Goal: Use online tool/utility: Utilize a website feature to perform a specific function

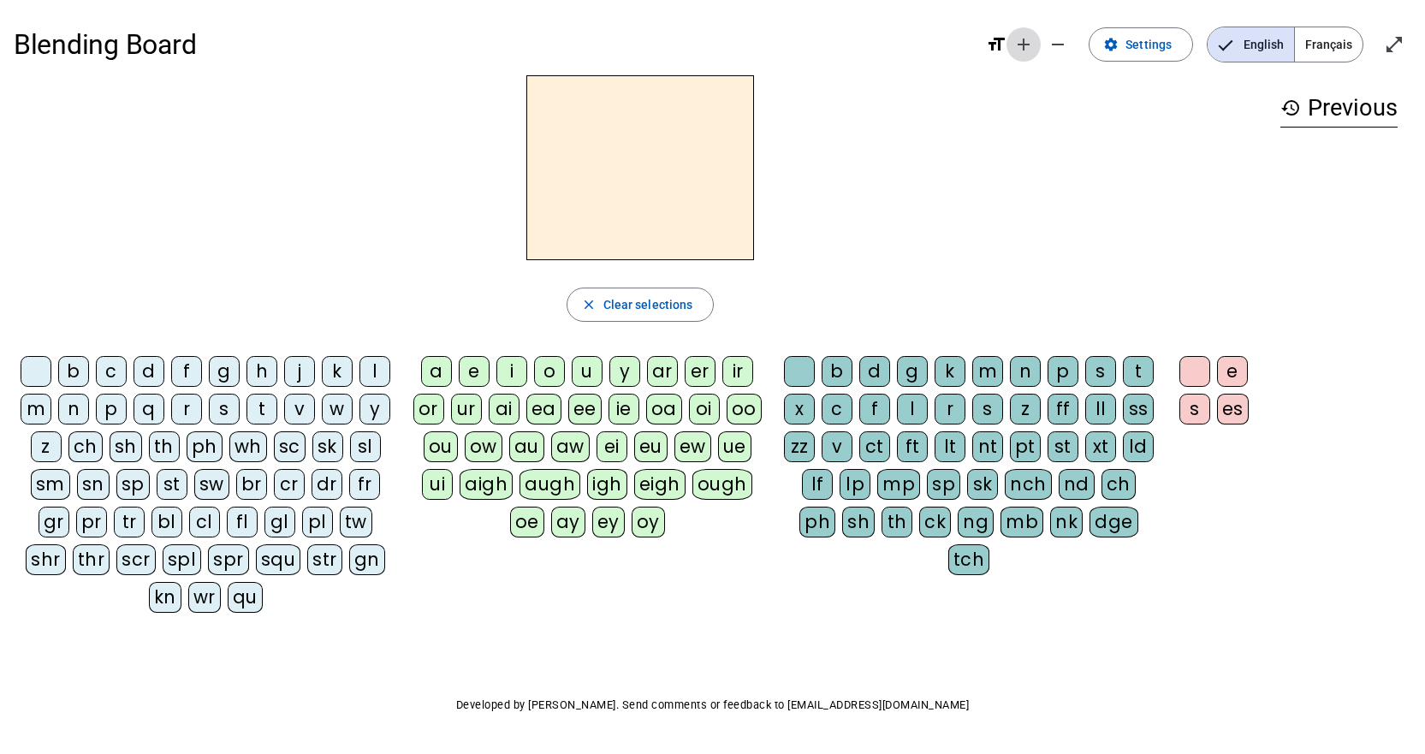
click at [1024, 45] on mat-icon "add" at bounding box center [1024, 44] width 21 height 21
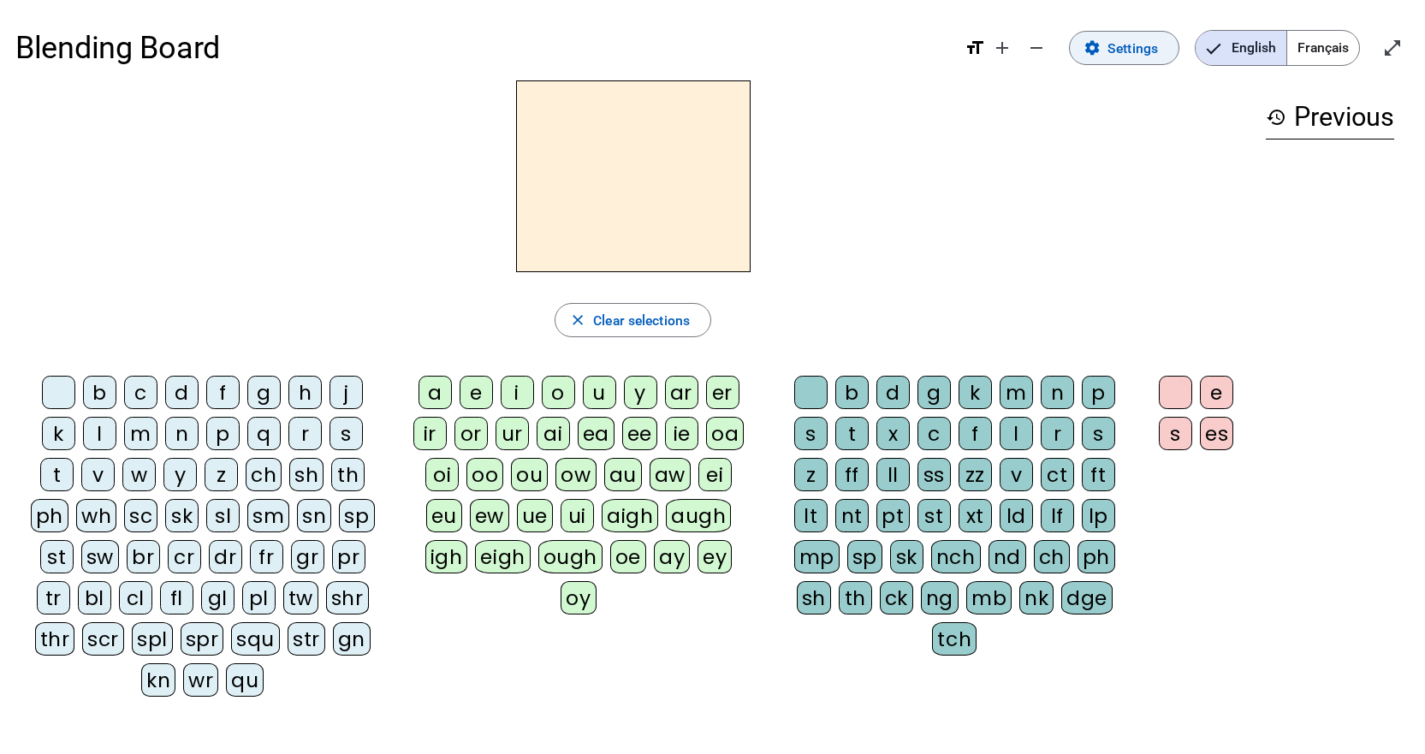
click at [1095, 39] on mat-icon "settings" at bounding box center [1092, 47] width 17 height 17
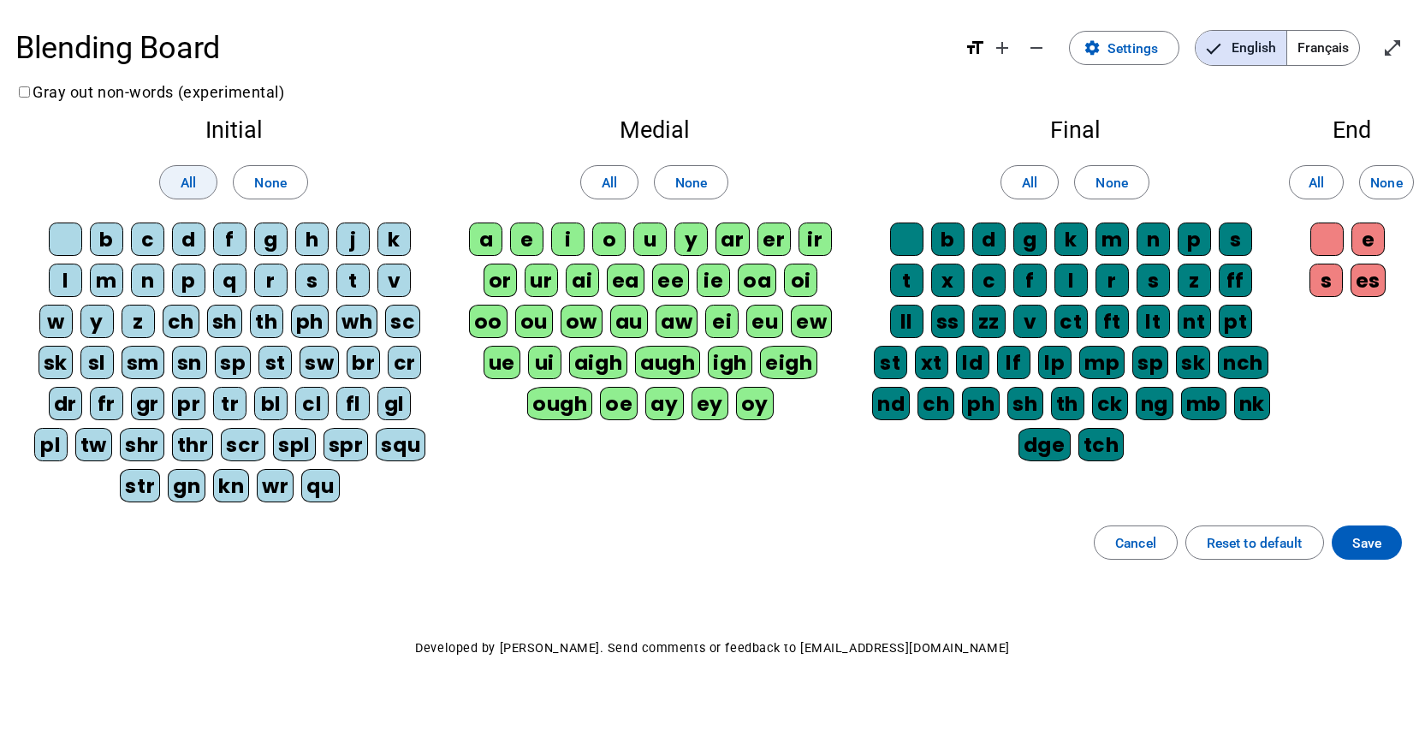
click at [179, 193] on span at bounding box center [188, 182] width 56 height 41
click at [596, 184] on span at bounding box center [609, 182] width 56 height 41
click at [1024, 169] on span at bounding box center [1030, 182] width 56 height 41
click at [1317, 183] on span "All" at bounding box center [1316, 182] width 15 height 23
click at [1392, 547] on span at bounding box center [1367, 542] width 70 height 41
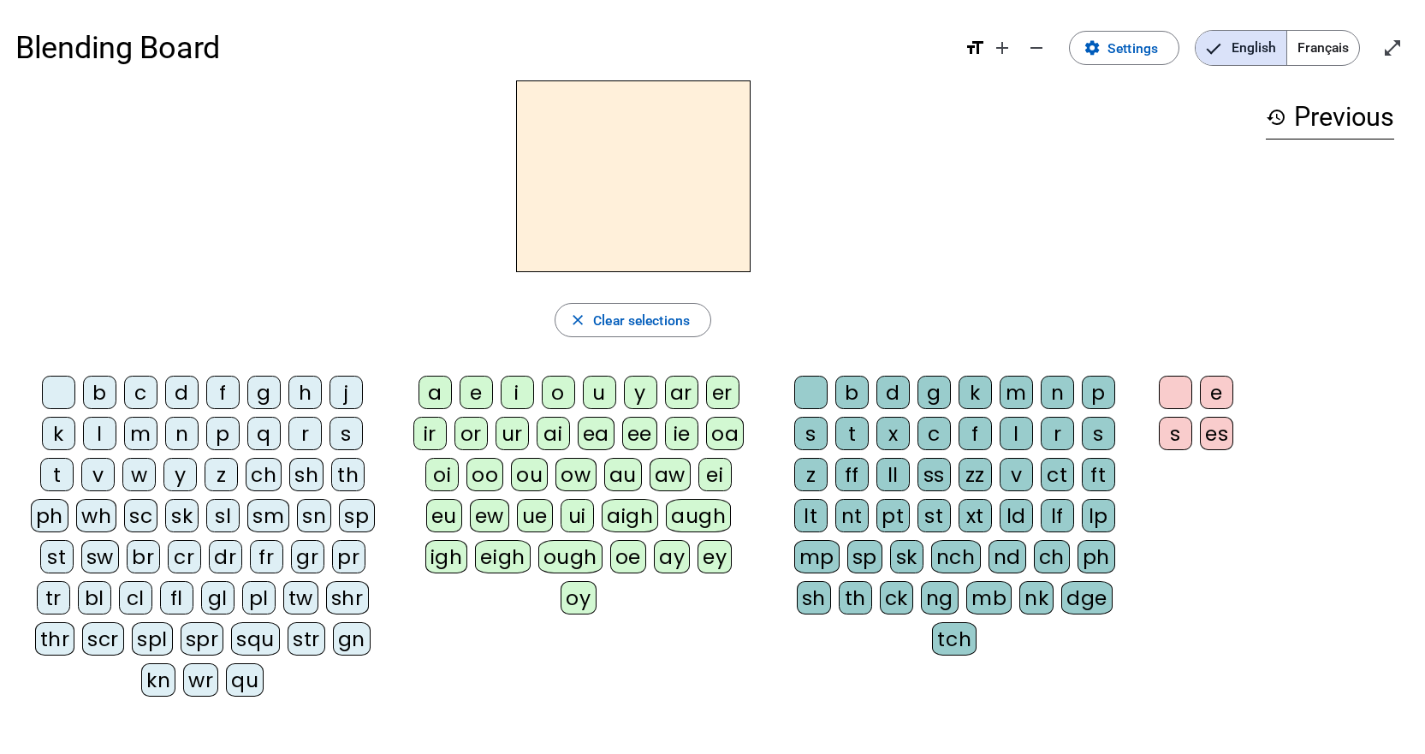
click at [61, 557] on div "st" at bounding box center [56, 556] width 33 height 33
click at [294, 630] on div "str" at bounding box center [307, 638] width 38 height 33
click at [514, 400] on div "i" at bounding box center [517, 392] width 33 height 33
click at [946, 590] on div "ng" at bounding box center [940, 597] width 38 height 33
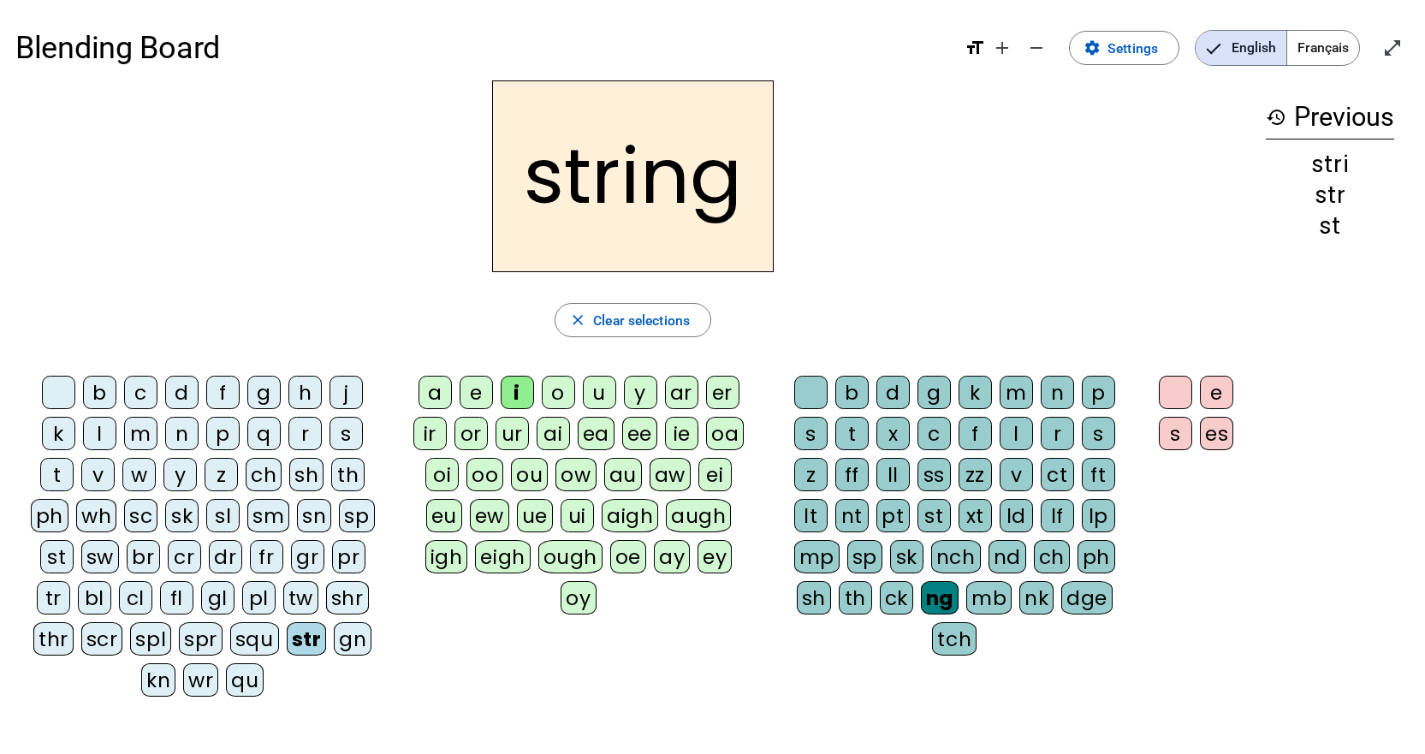
click at [1176, 436] on div "s" at bounding box center [1175, 433] width 33 height 33
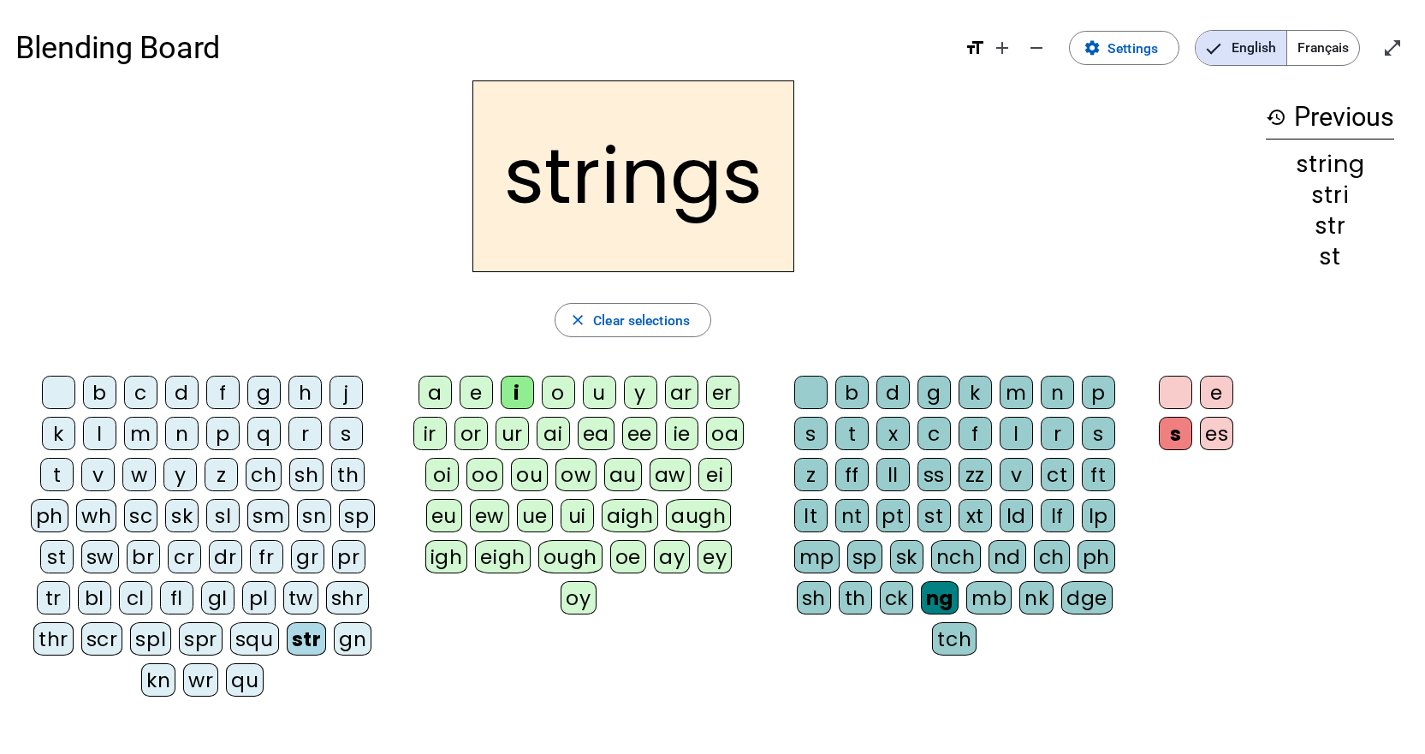
click at [57, 557] on div "st" at bounding box center [56, 556] width 33 height 33
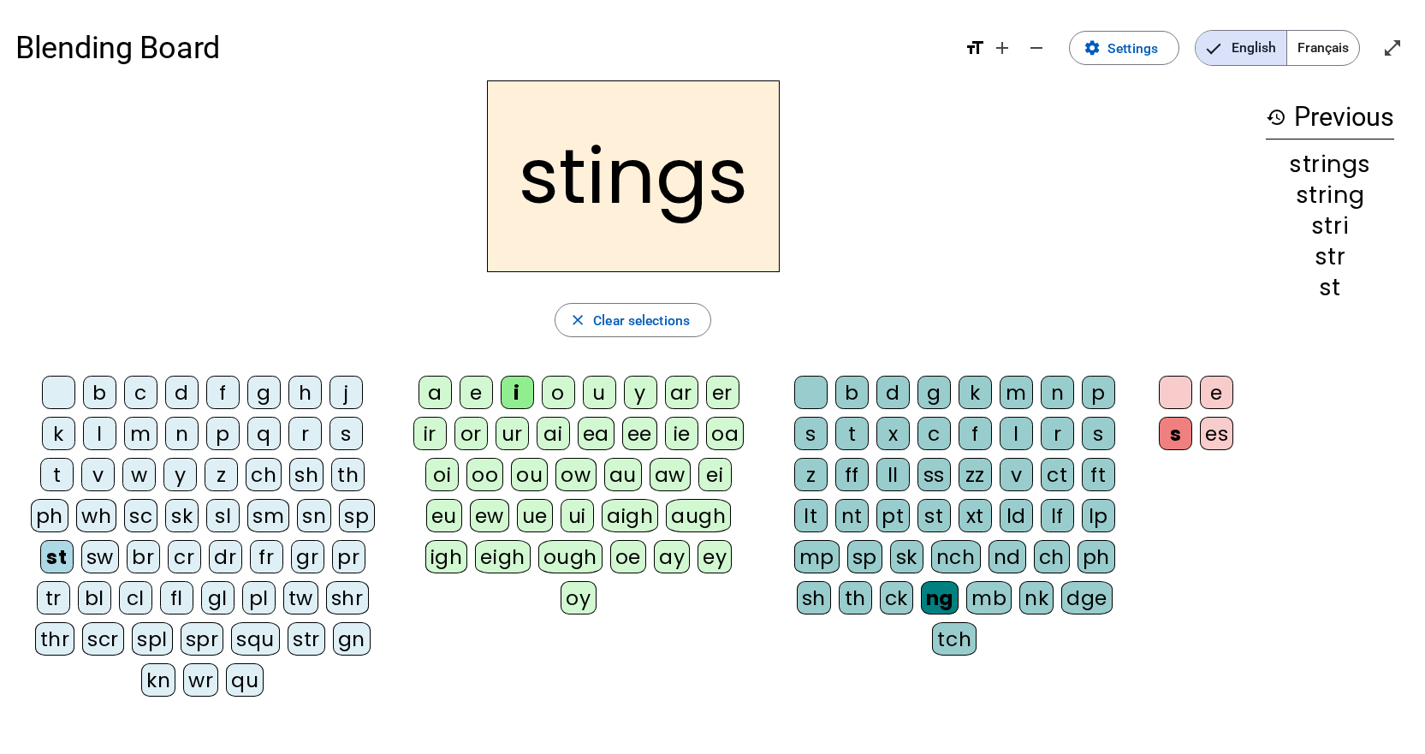
click at [351, 430] on div "s" at bounding box center [346, 433] width 33 height 33
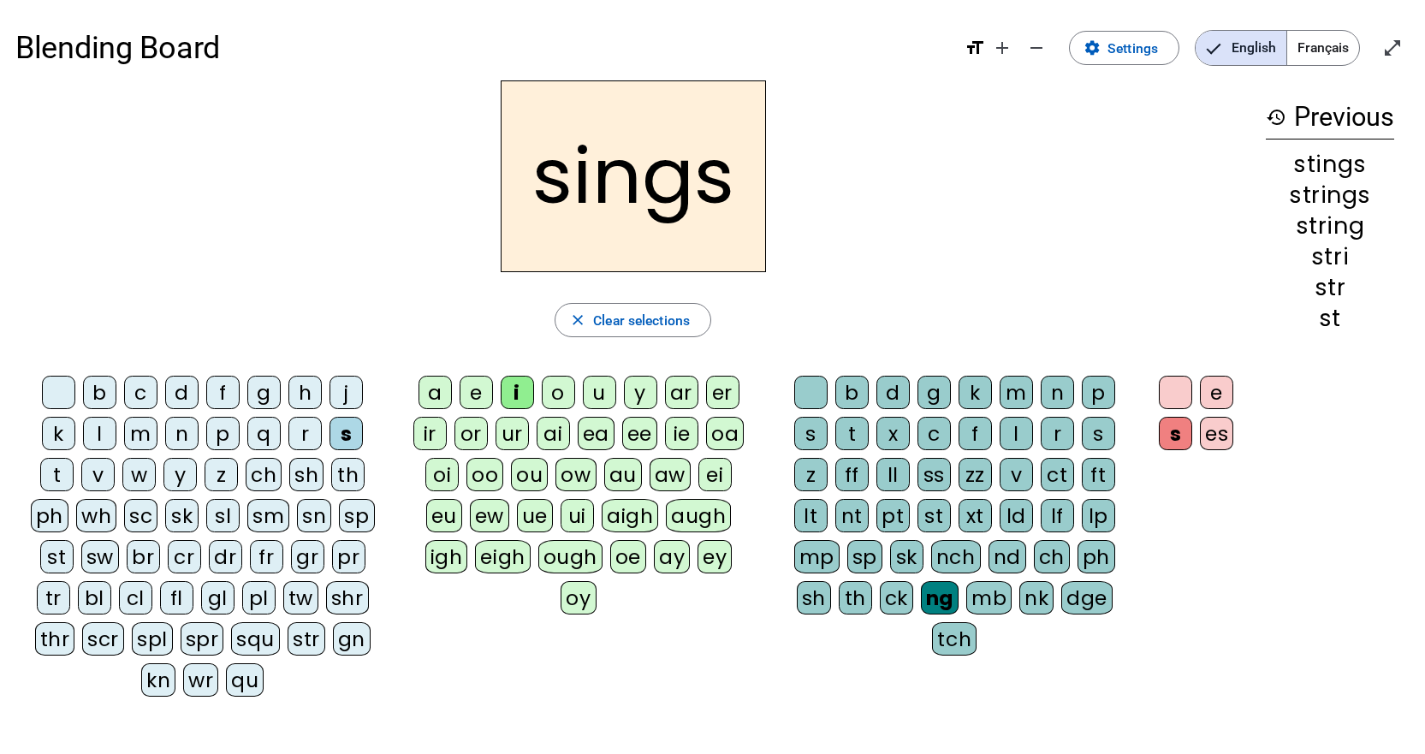
click at [296, 437] on div "r" at bounding box center [304, 433] width 33 height 33
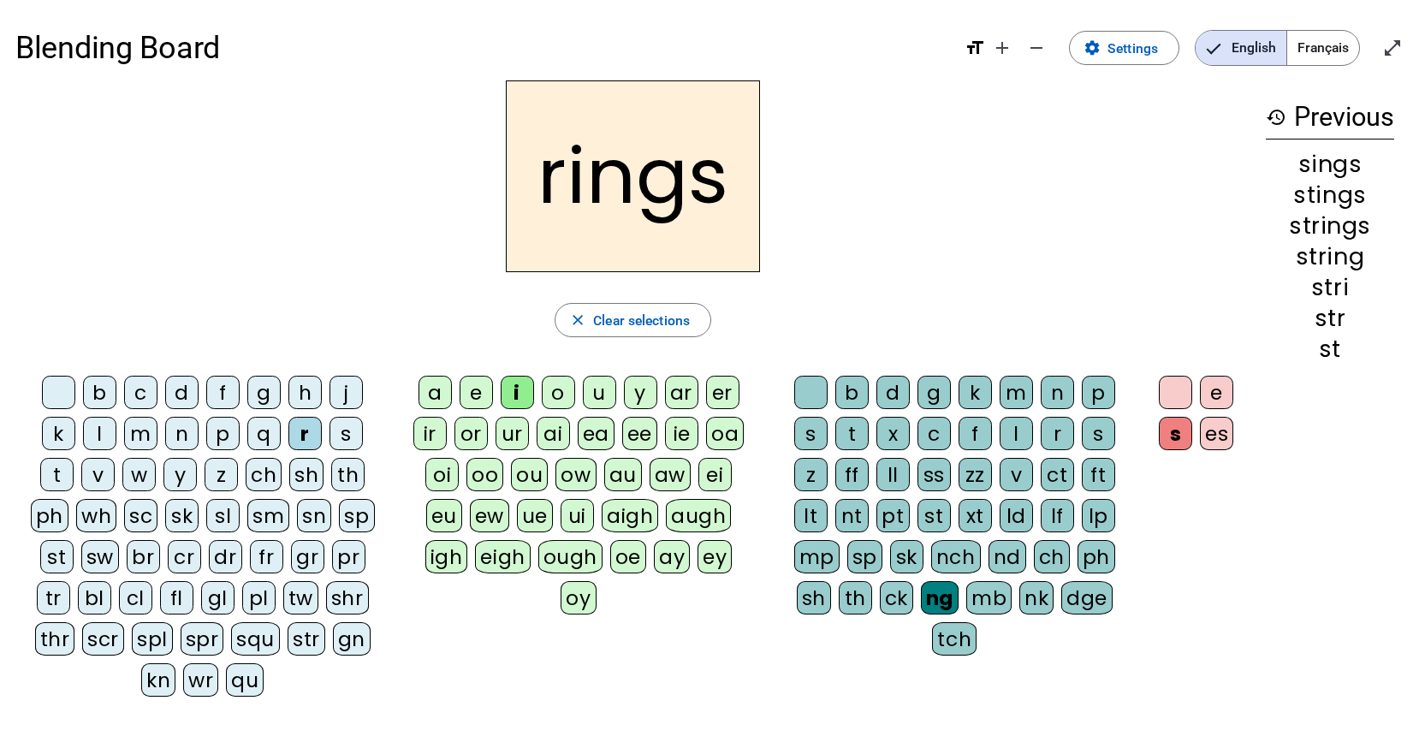
click at [1180, 437] on div "s" at bounding box center [1175, 433] width 33 height 33
click at [1178, 434] on div "s" at bounding box center [1175, 433] width 33 height 33
click at [1180, 394] on div at bounding box center [1175, 392] width 33 height 33
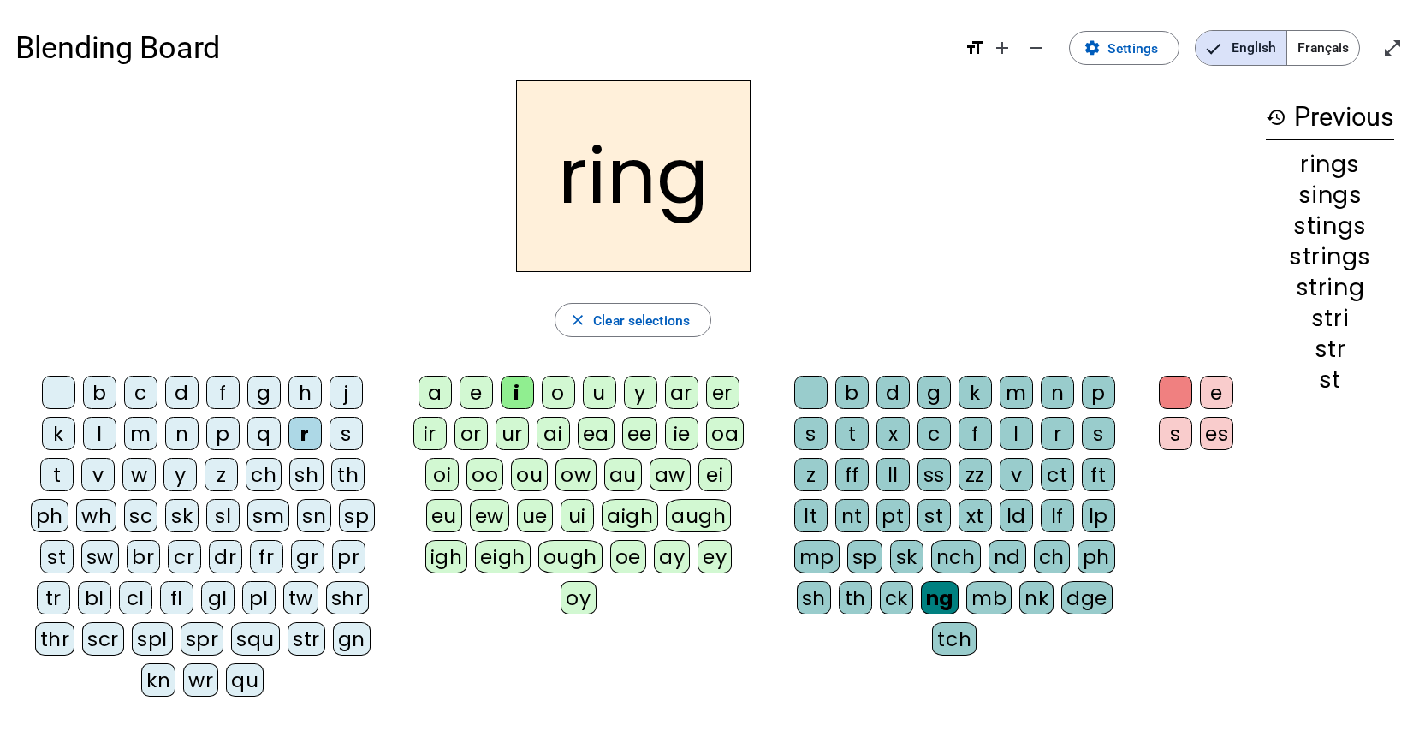
click at [980, 396] on div "k" at bounding box center [975, 392] width 33 height 33
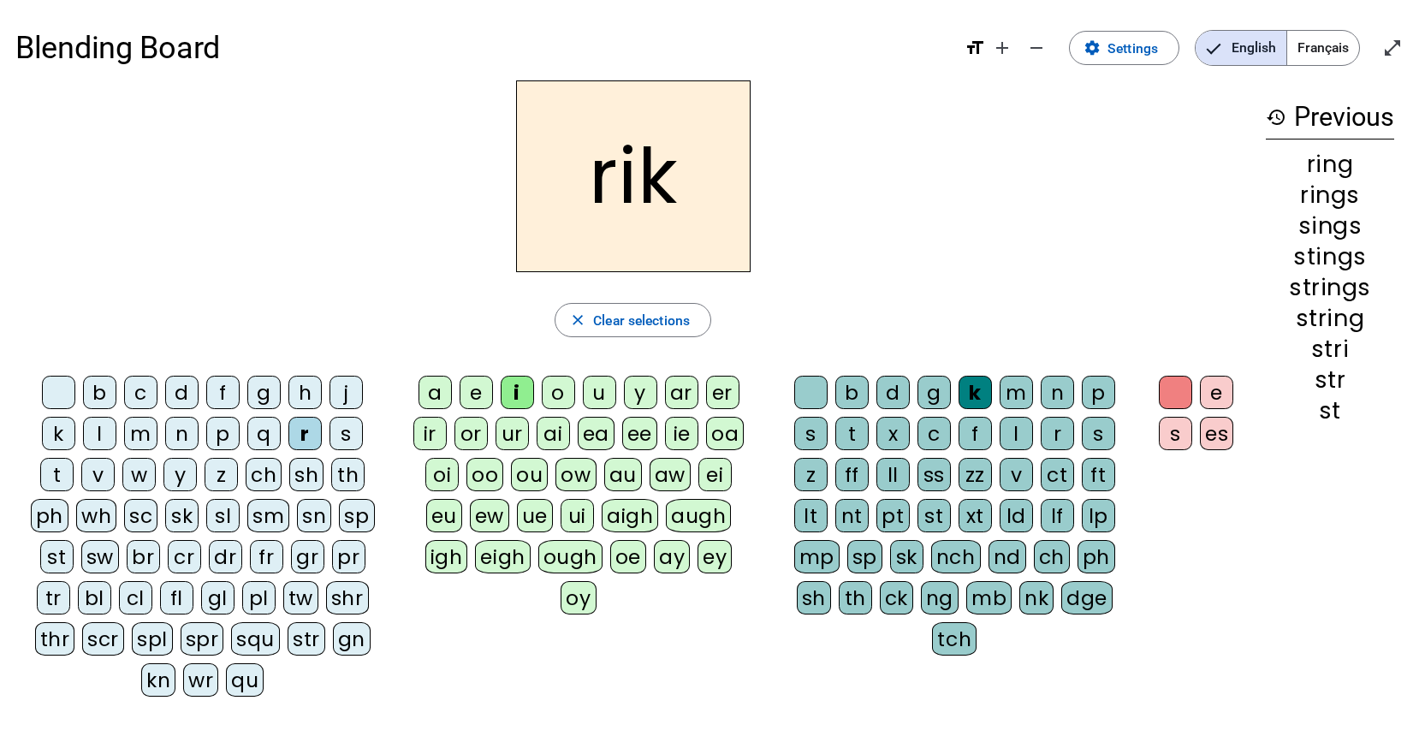
click at [1046, 586] on div "nk" at bounding box center [1037, 597] width 34 height 33
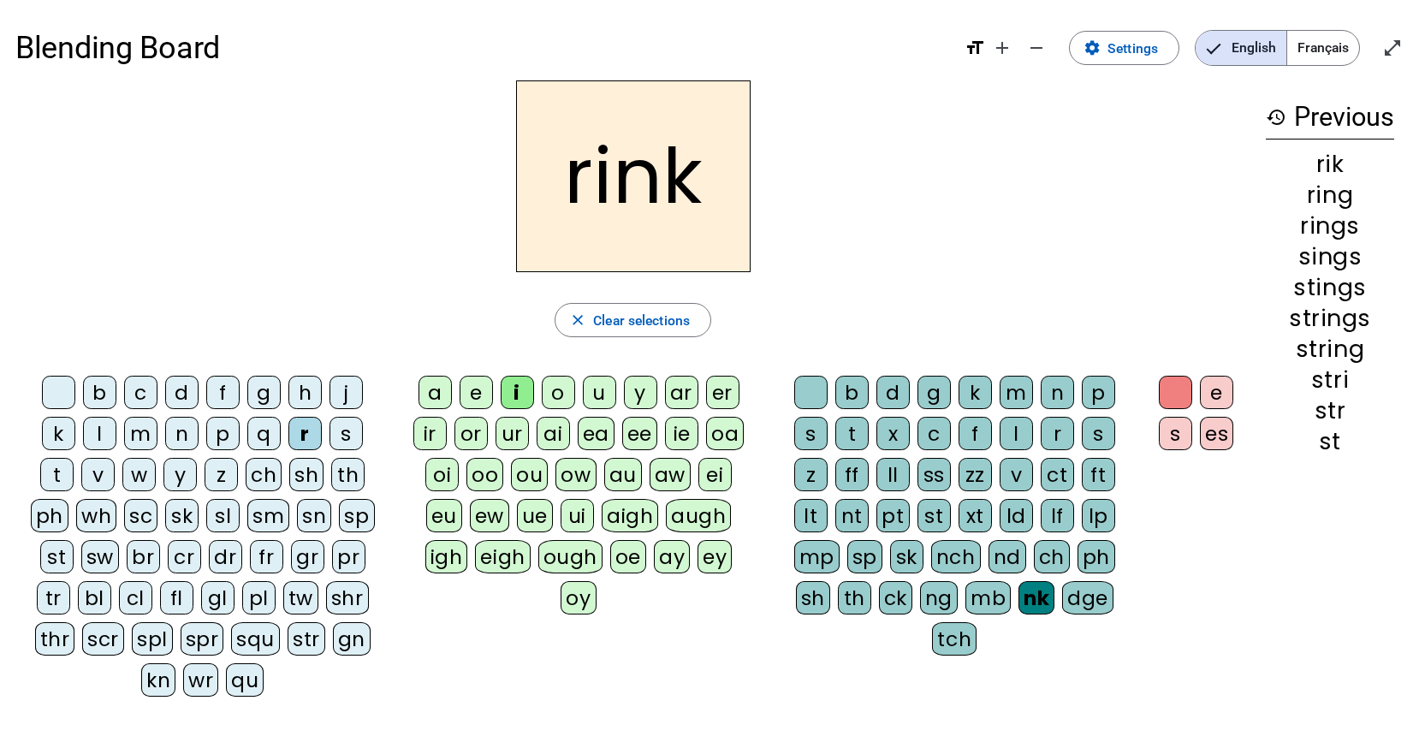
click at [353, 606] on div "shr" at bounding box center [347, 597] width 43 height 33
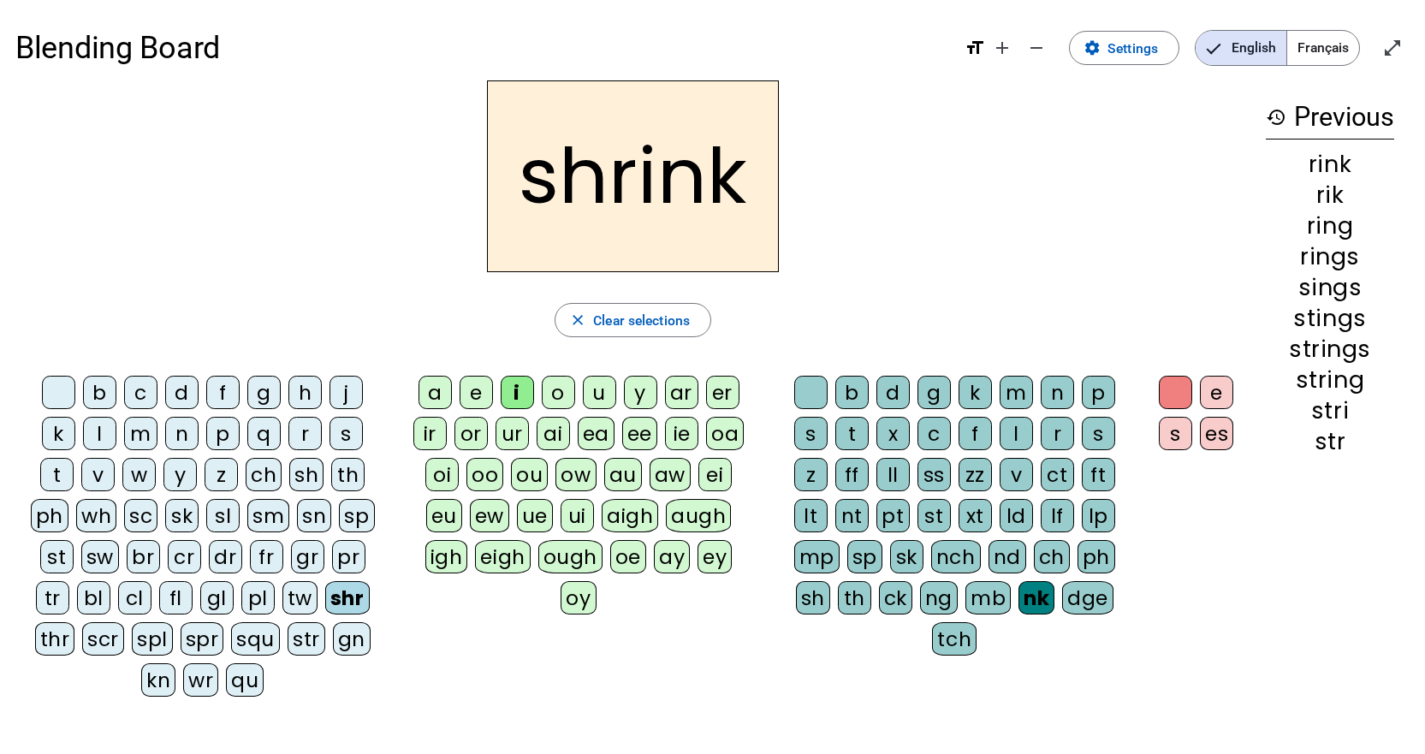
click at [597, 387] on div "u" at bounding box center [599, 392] width 33 height 33
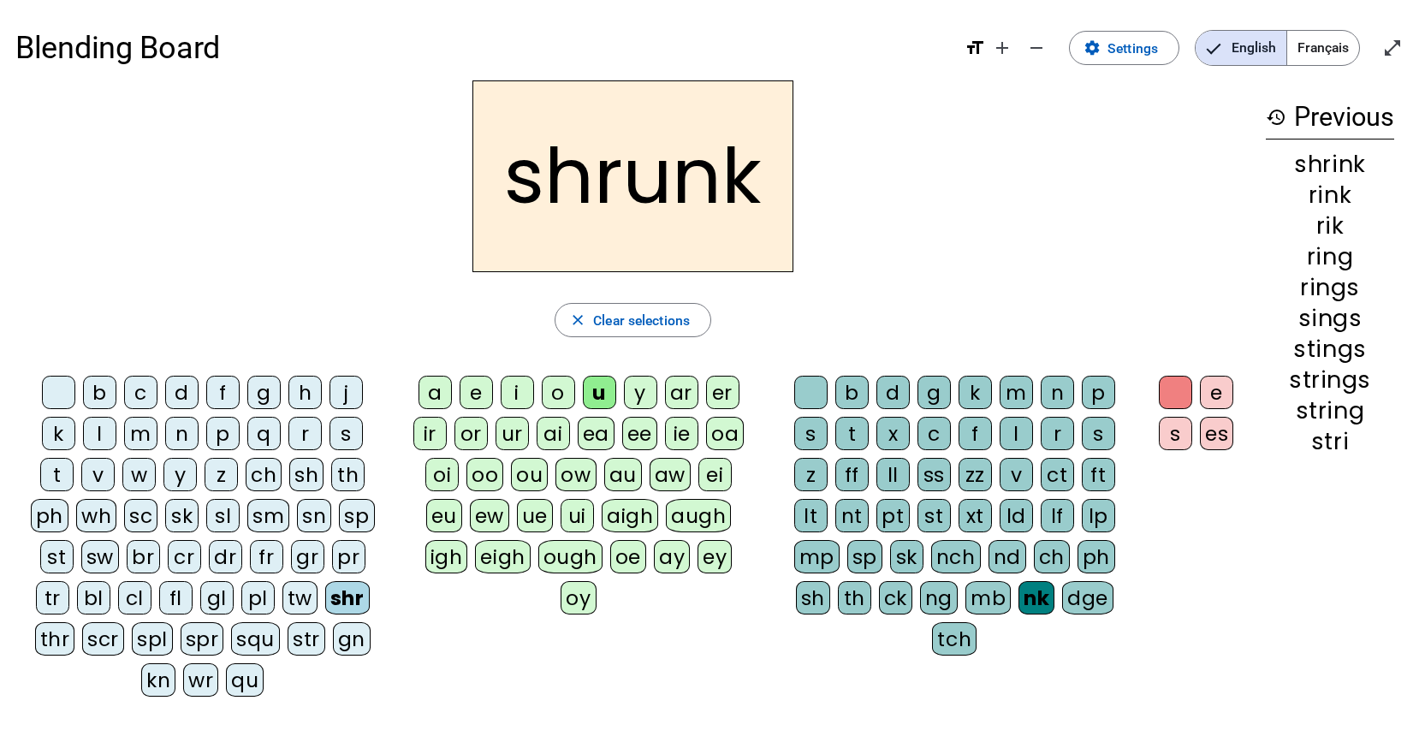
click at [431, 393] on div "a" at bounding box center [435, 392] width 33 height 33
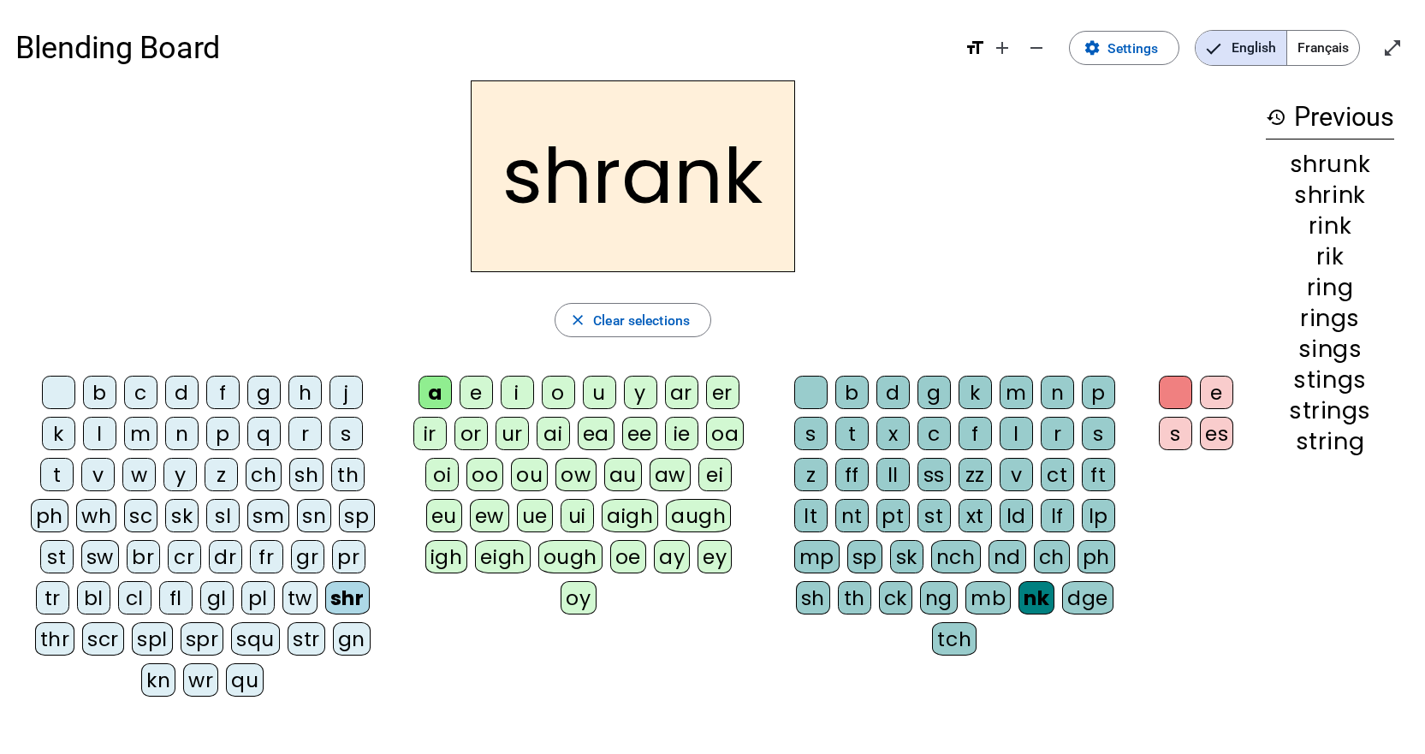
click at [297, 439] on div "r" at bounding box center [304, 433] width 33 height 33
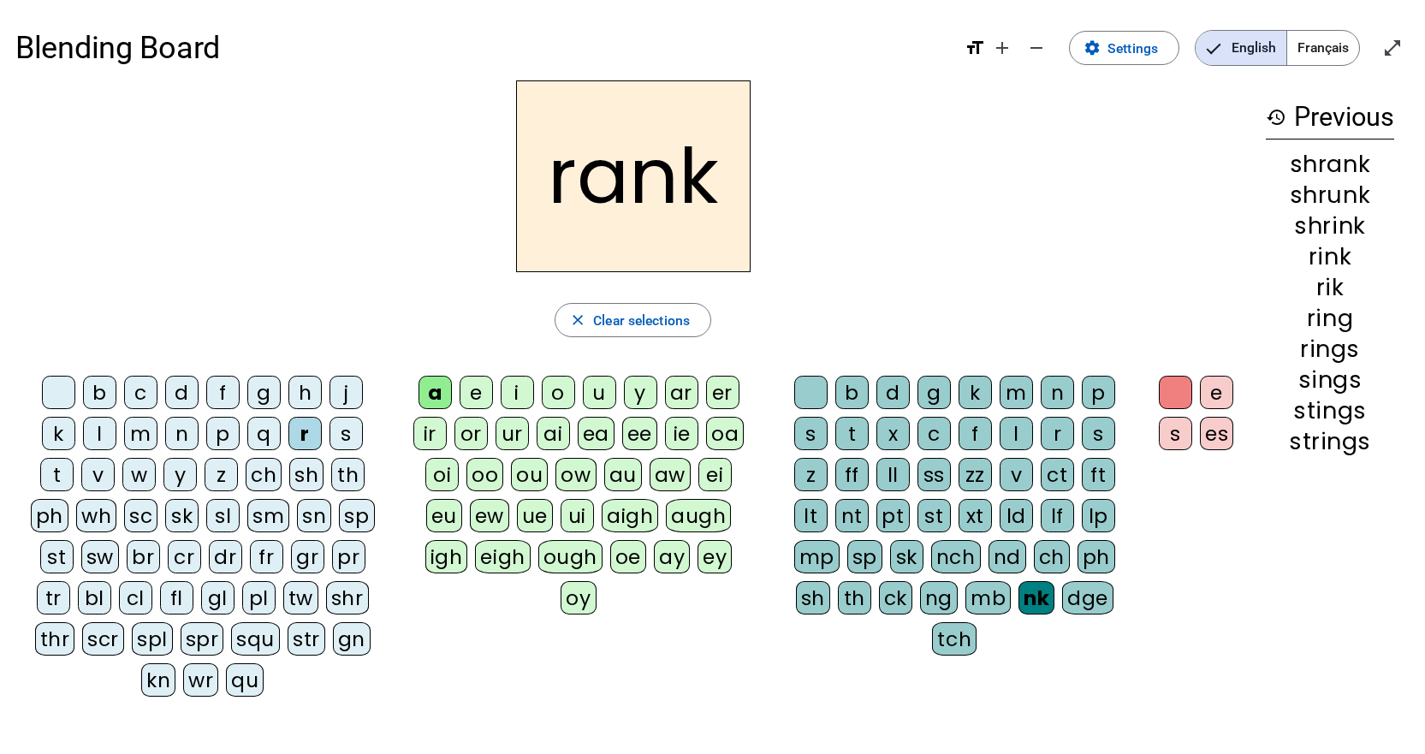
click at [892, 597] on div "ck" at bounding box center [895, 597] width 33 height 33
click at [800, 602] on div "sh" at bounding box center [812, 597] width 34 height 33
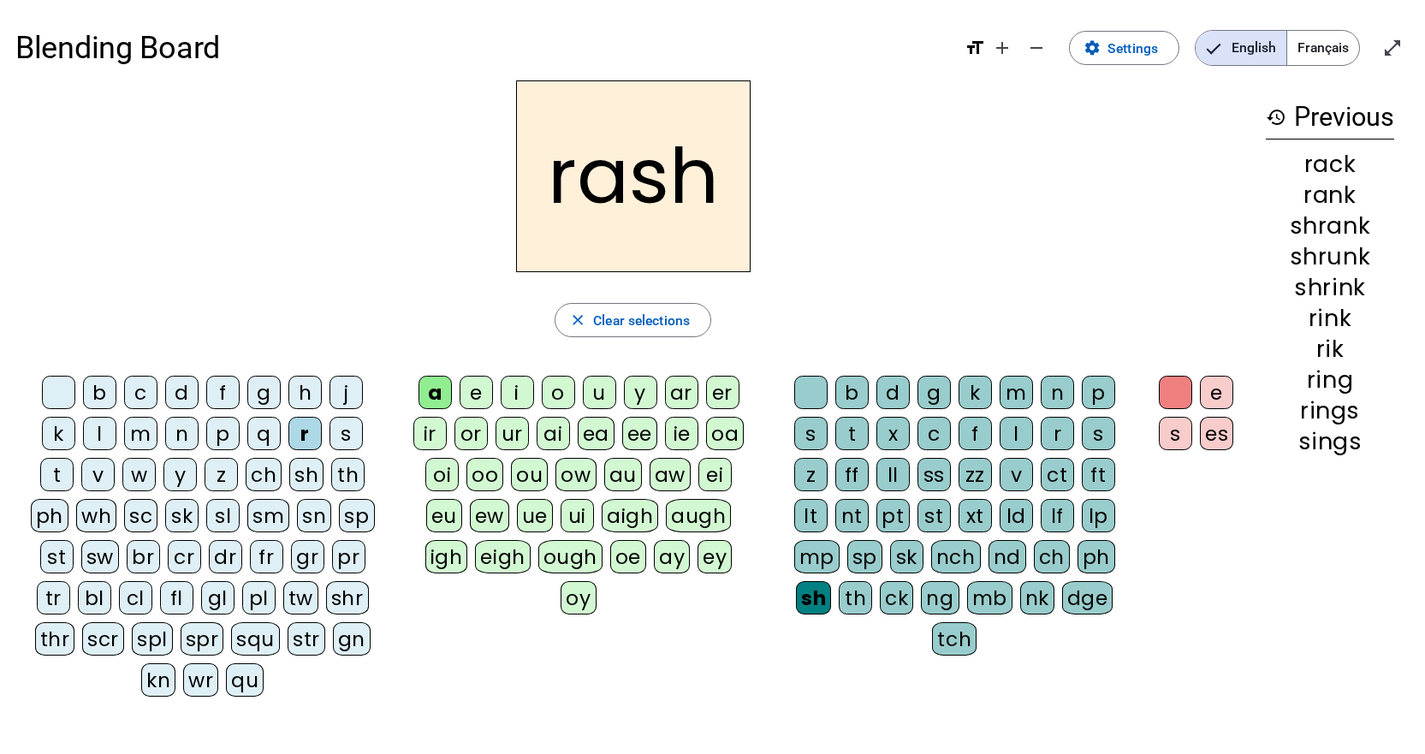
click at [54, 643] on div "thr" at bounding box center [55, 638] width 40 height 33
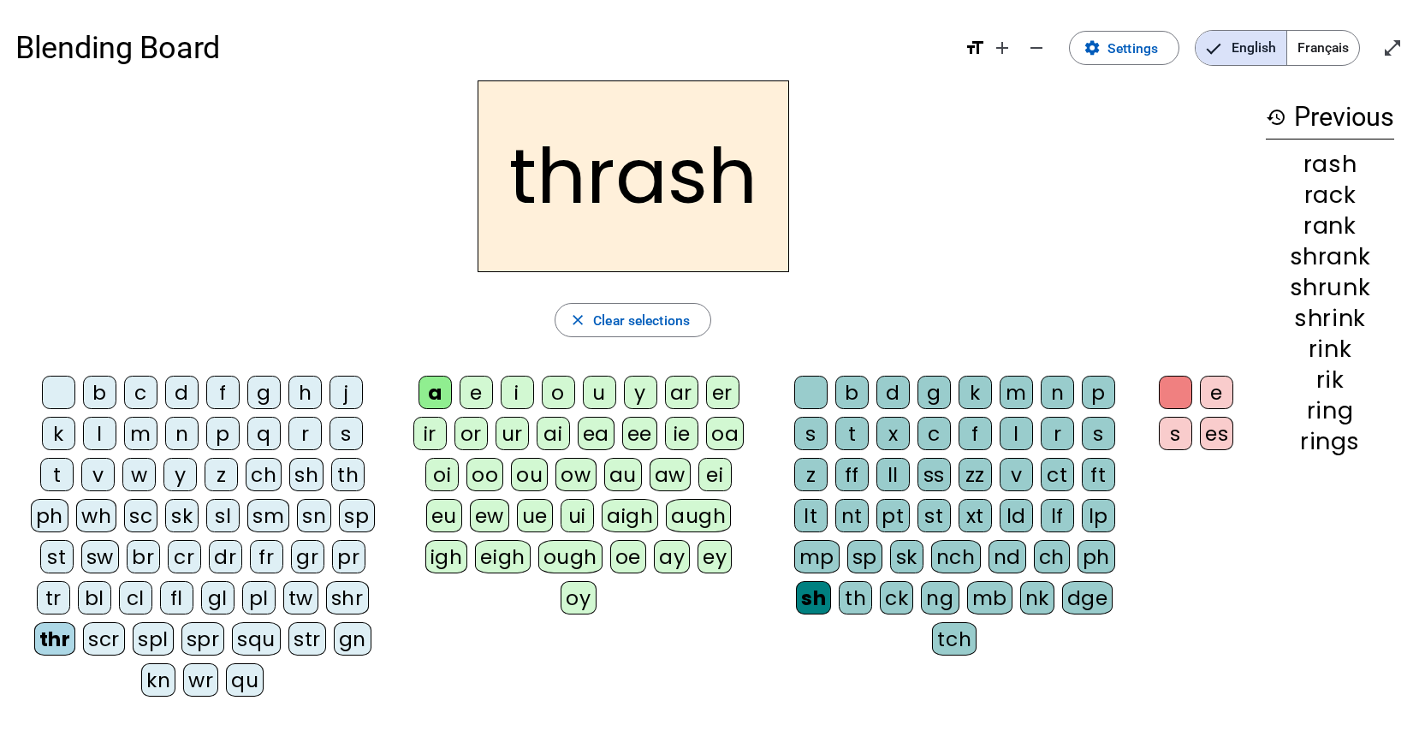
click at [589, 387] on div "u" at bounding box center [599, 392] width 33 height 33
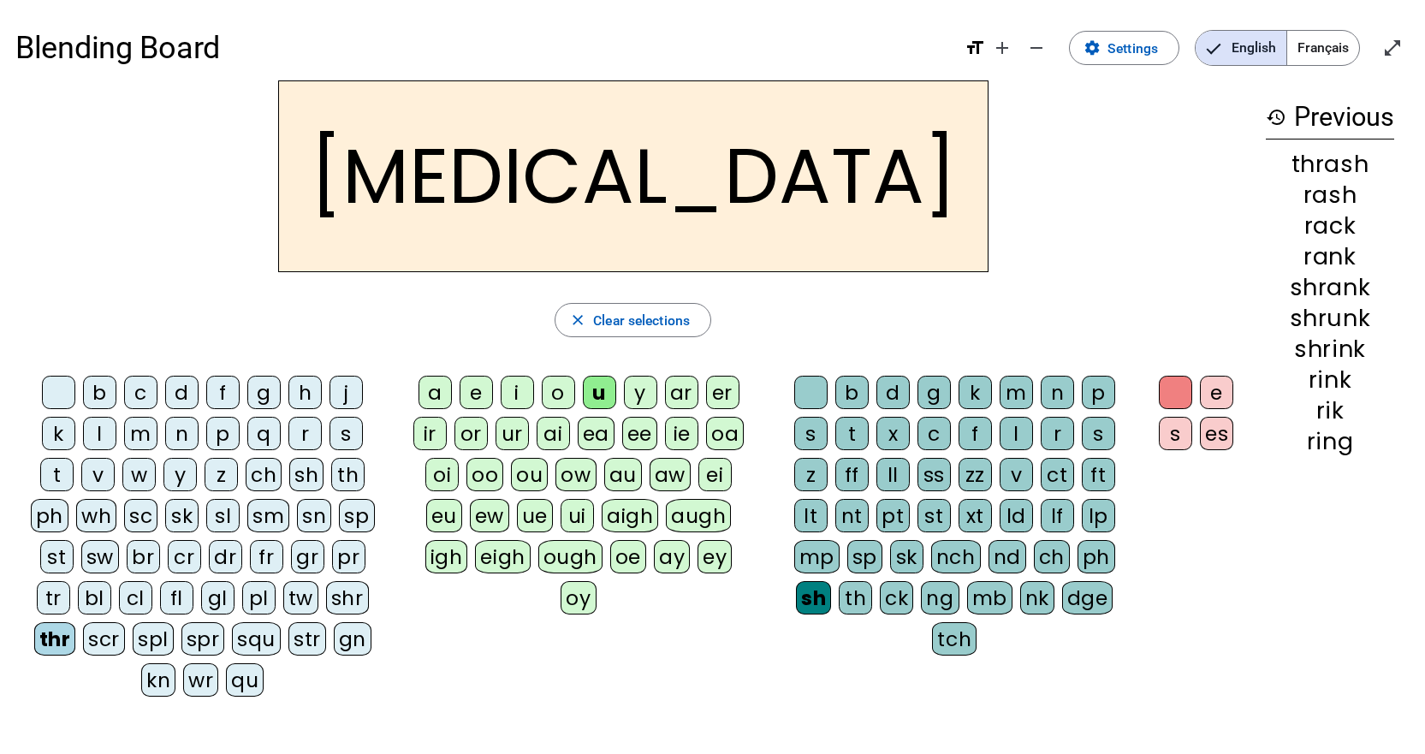
click at [312, 431] on div "r" at bounding box center [304, 433] width 33 height 33
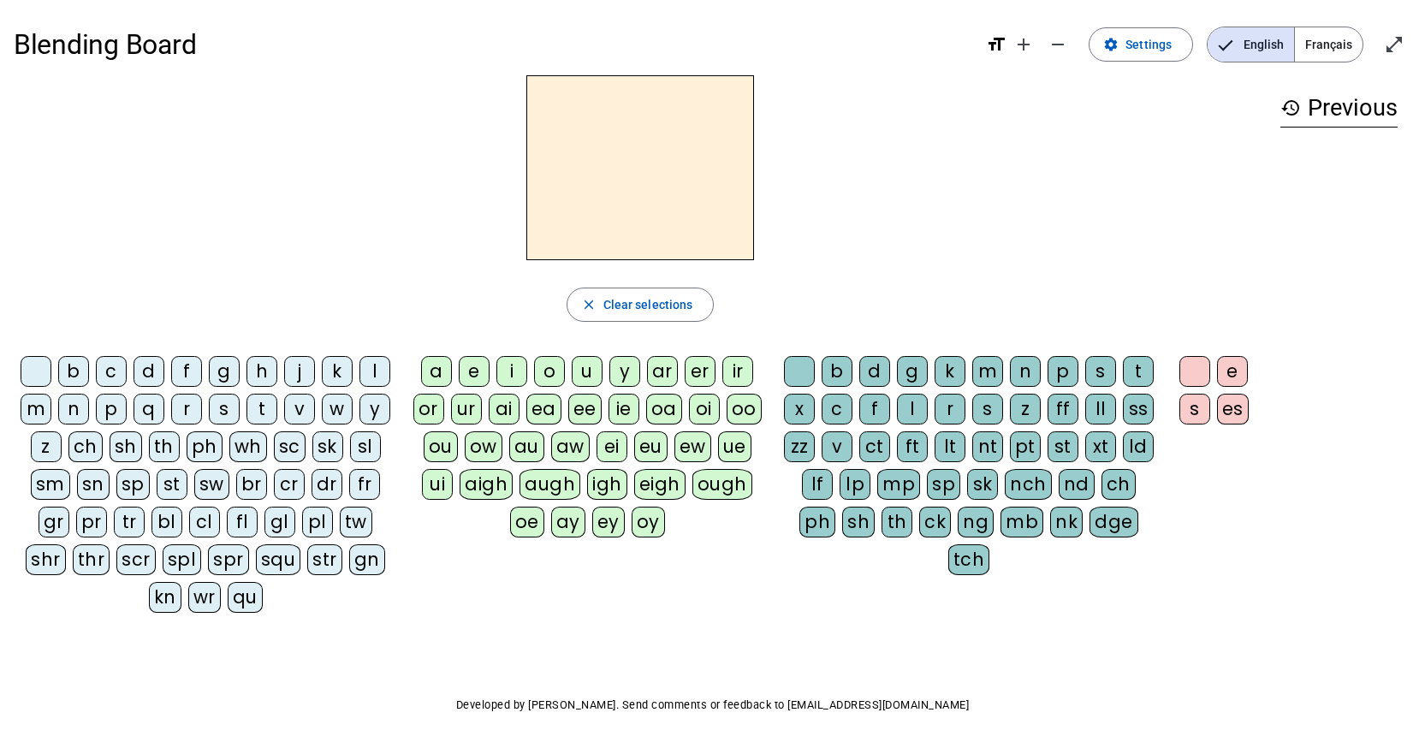
click at [80, 370] on div "b" at bounding box center [73, 371] width 31 height 31
click at [441, 368] on div "a" at bounding box center [436, 371] width 31 height 31
click at [1028, 367] on div "n" at bounding box center [1025, 371] width 31 height 31
click at [1059, 479] on div "nd" at bounding box center [1077, 484] width 36 height 31
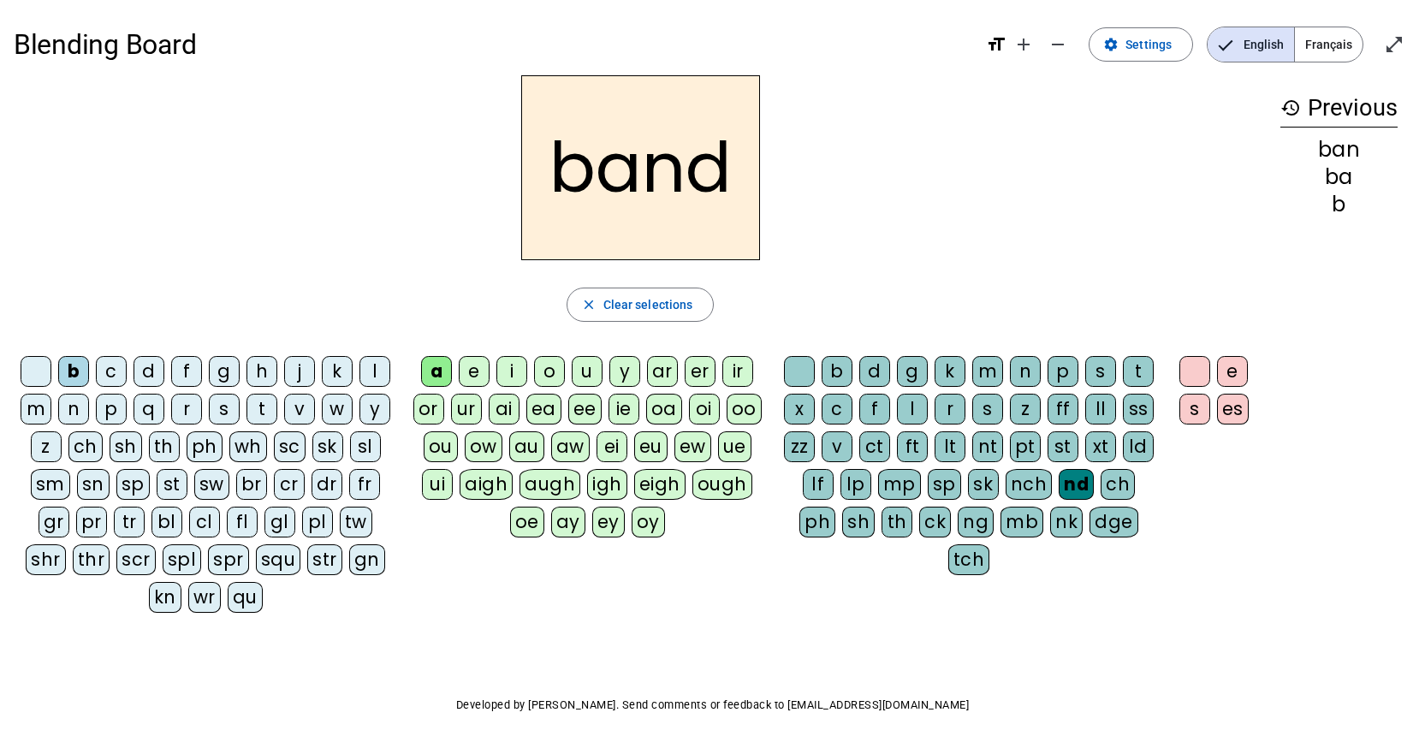
click at [163, 523] on div "bl" at bounding box center [167, 522] width 31 height 31
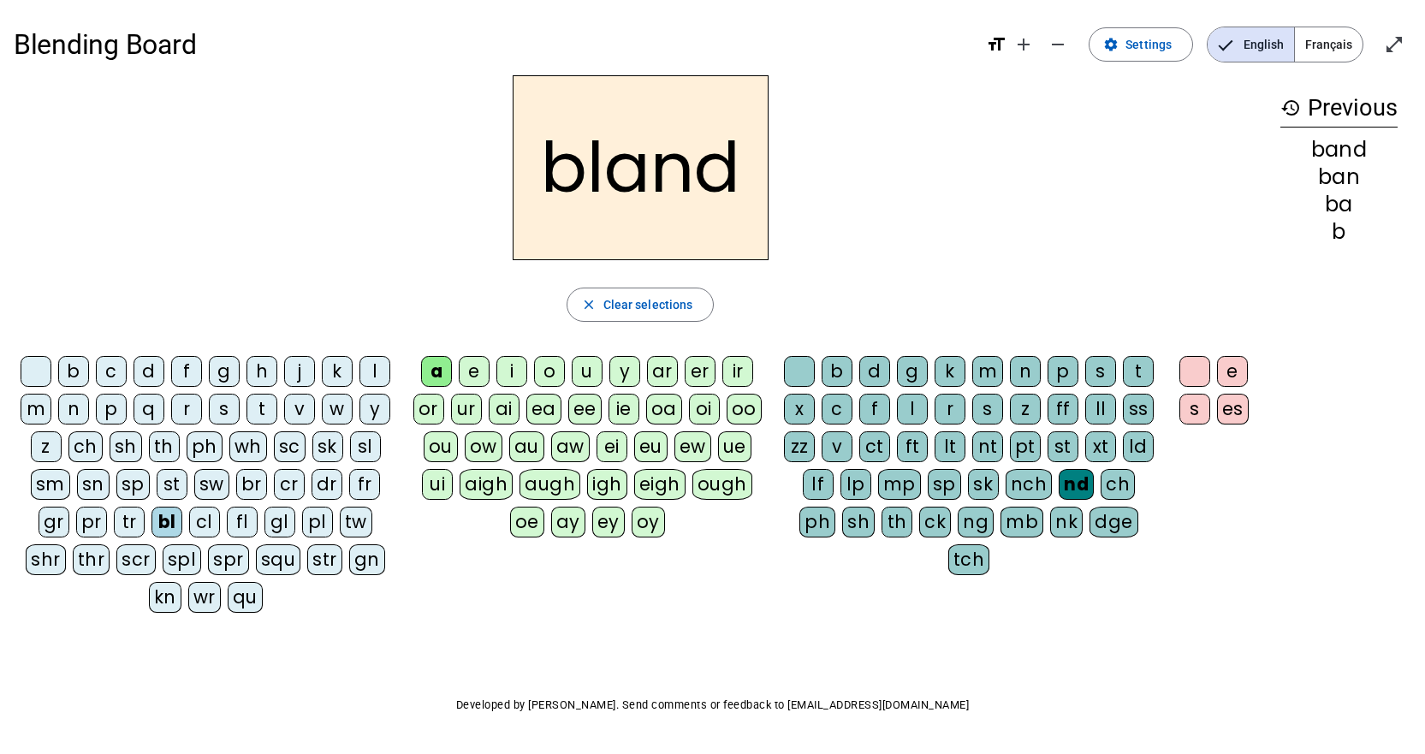
click at [473, 366] on div "e" at bounding box center [474, 371] width 31 height 31
click at [71, 364] on div "b" at bounding box center [73, 371] width 31 height 31
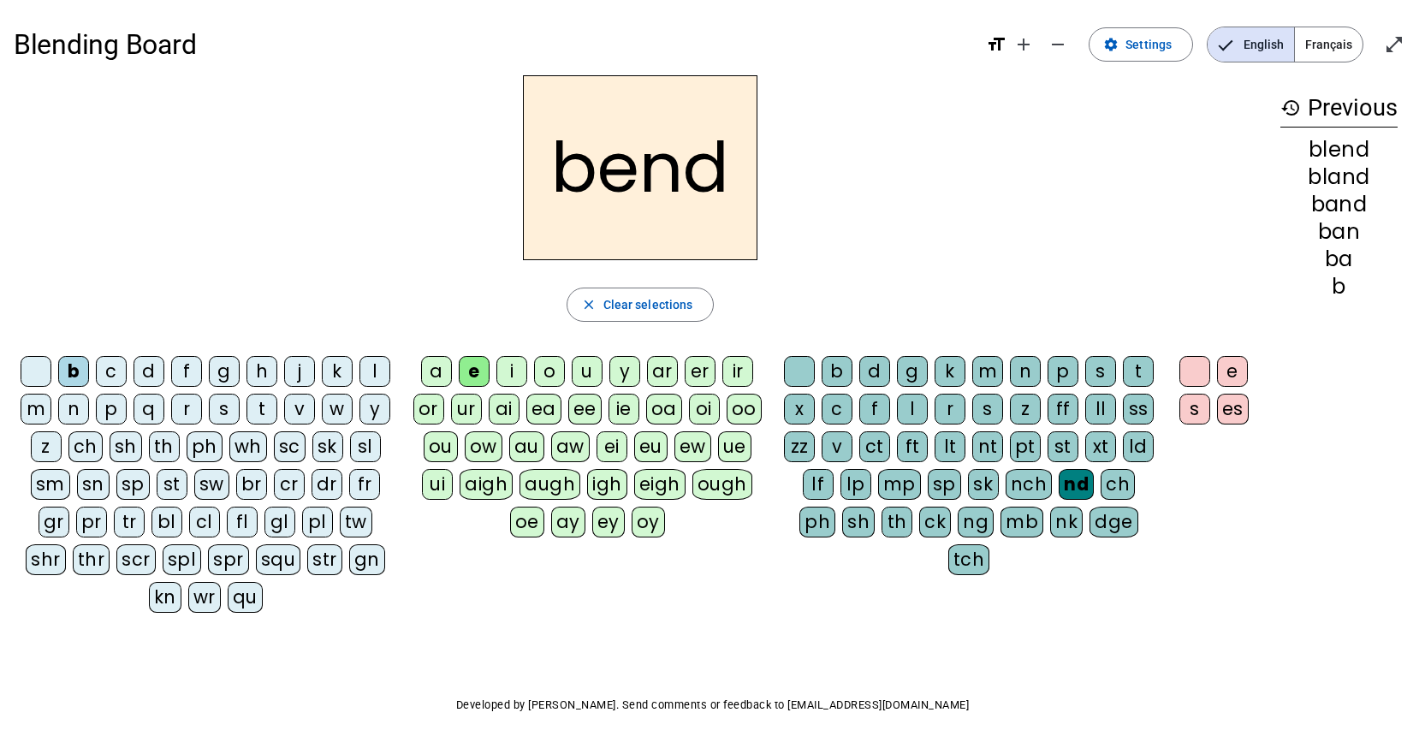
click at [990, 445] on div "nt" at bounding box center [987, 446] width 31 height 31
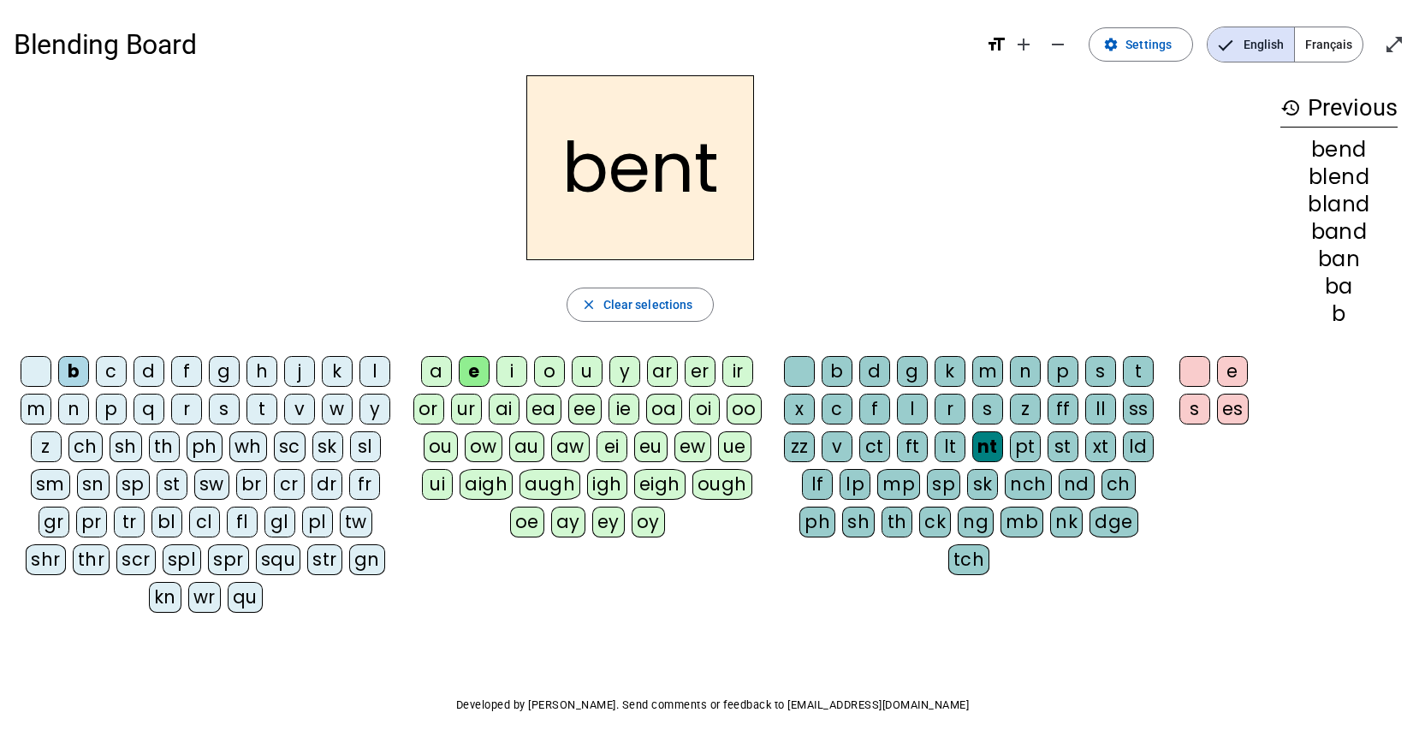
click at [1068, 443] on div "st" at bounding box center [1063, 446] width 31 height 31
click at [1143, 363] on div "t" at bounding box center [1138, 371] width 31 height 31
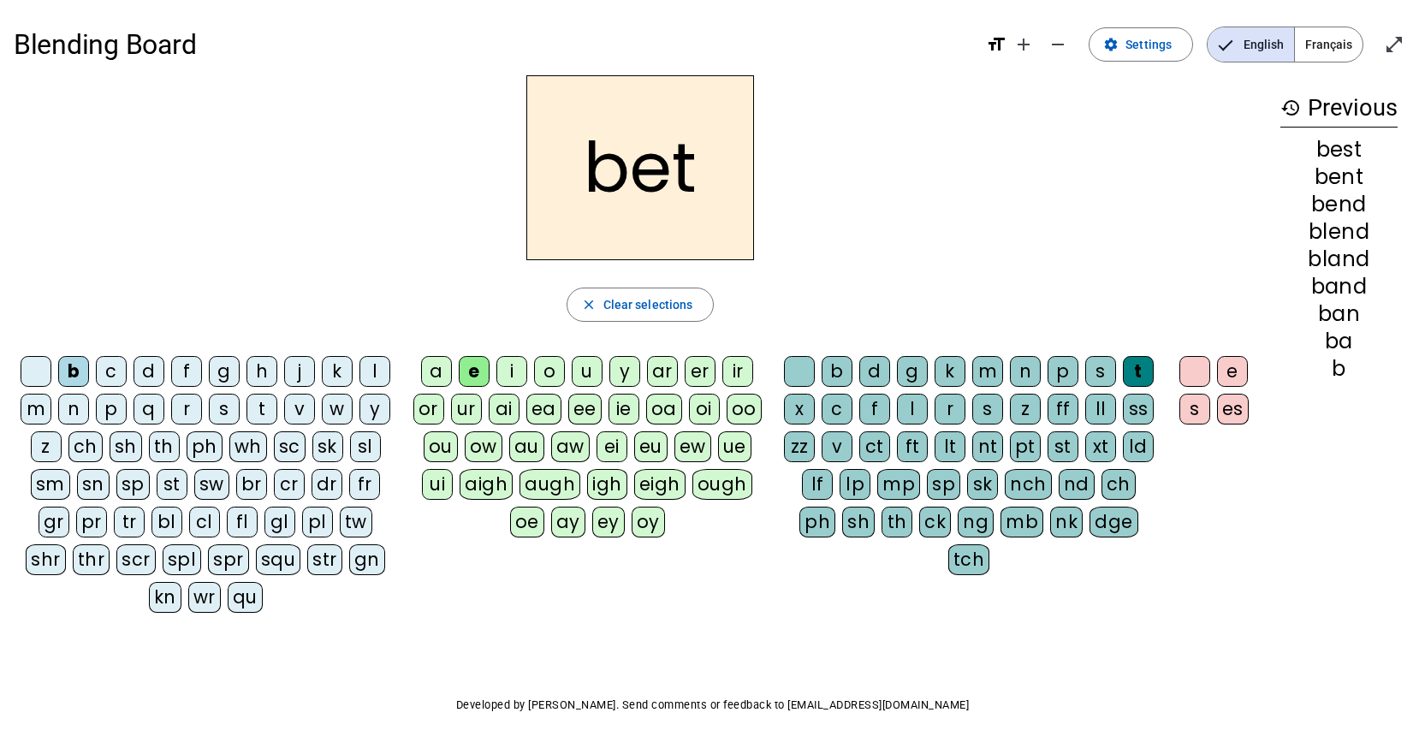
click at [437, 366] on div "a" at bounding box center [436, 371] width 31 height 31
click at [984, 378] on div "m" at bounding box center [987, 371] width 31 height 31
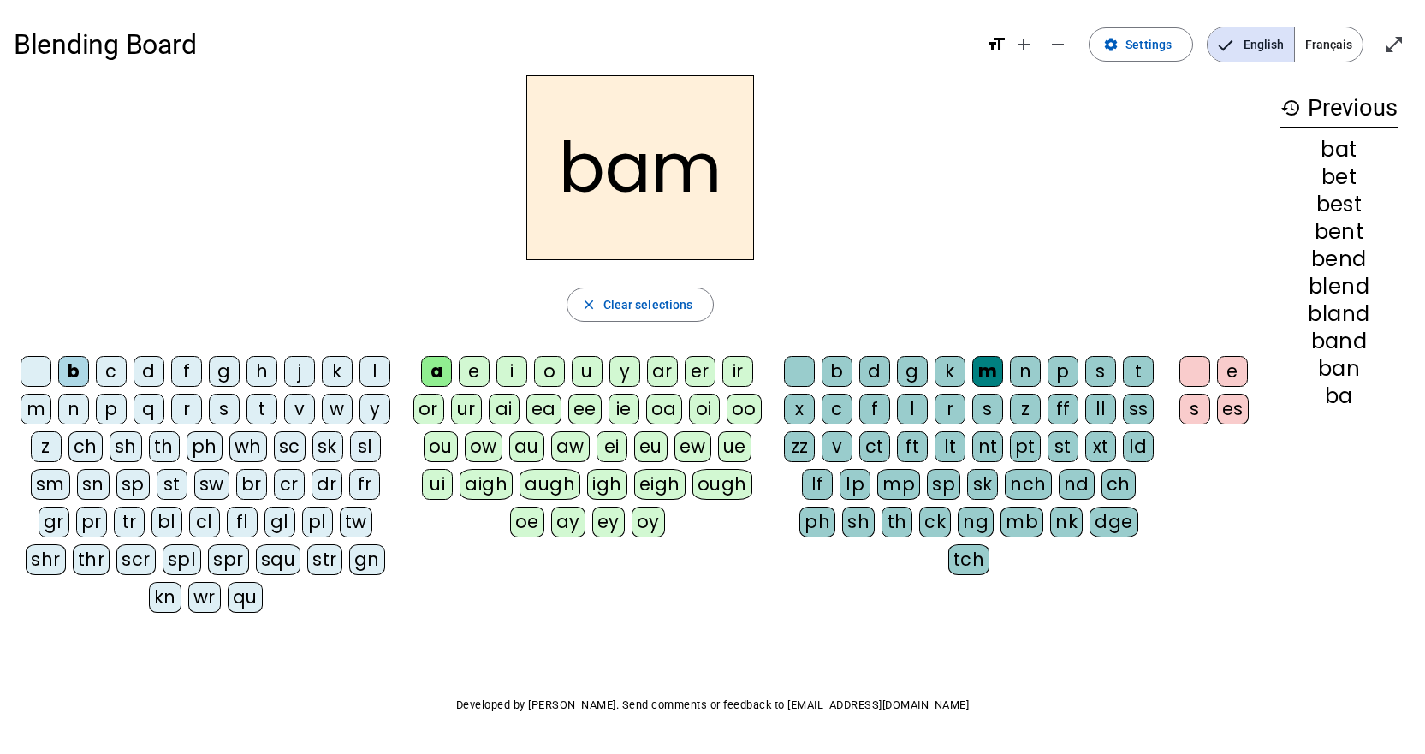
click at [586, 369] on div "u" at bounding box center [587, 371] width 31 height 31
click at [879, 487] on div "mp" at bounding box center [898, 484] width 43 height 31
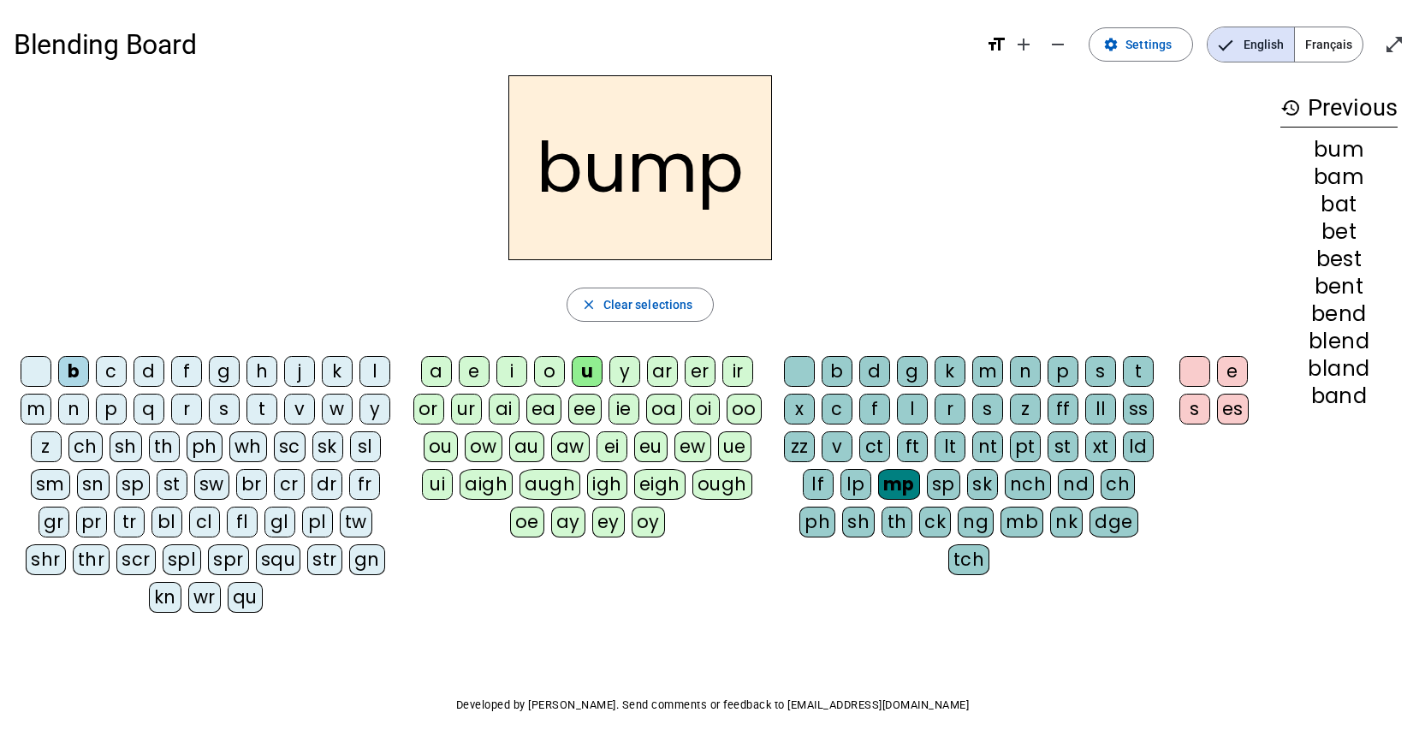
click at [117, 399] on div "p" at bounding box center [111, 409] width 31 height 31
click at [308, 517] on div "pl" at bounding box center [317, 522] width 31 height 31
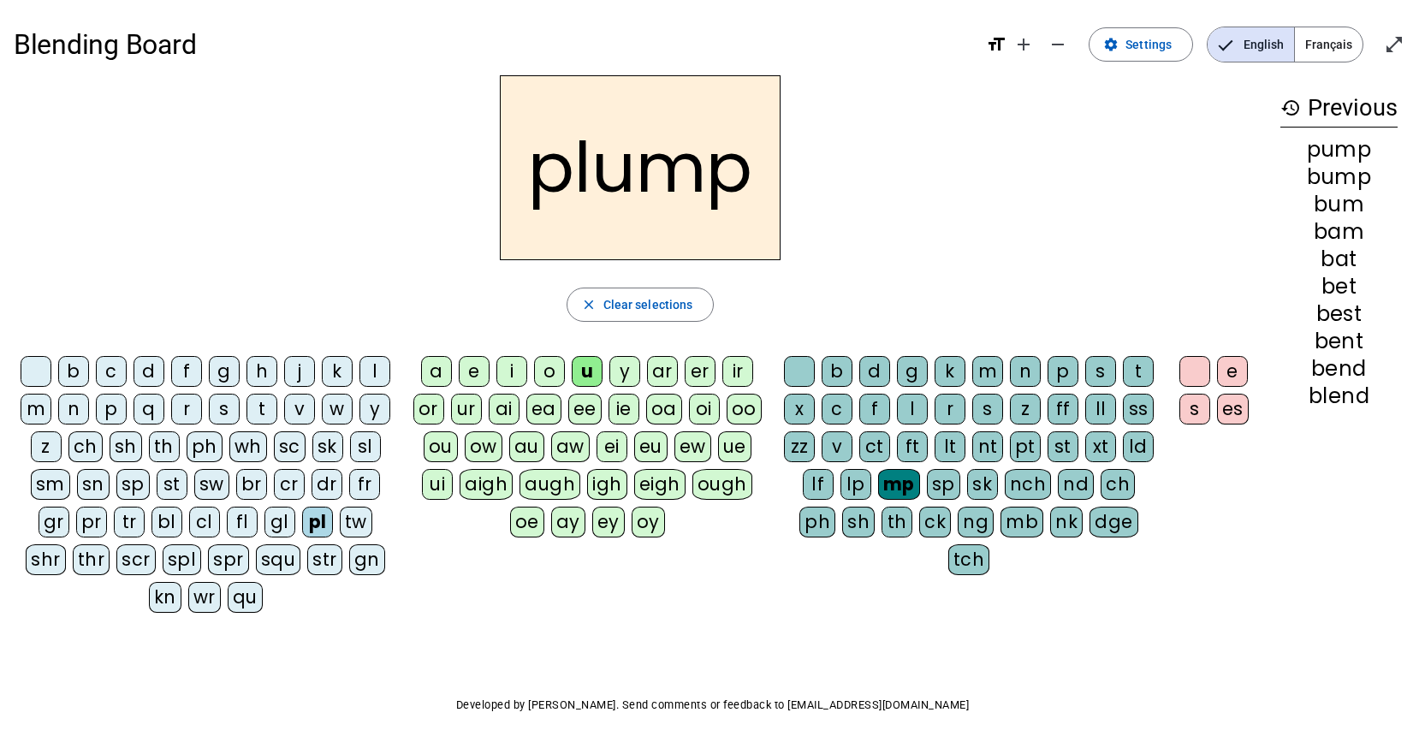
click at [366, 370] on div "l" at bounding box center [375, 371] width 31 height 31
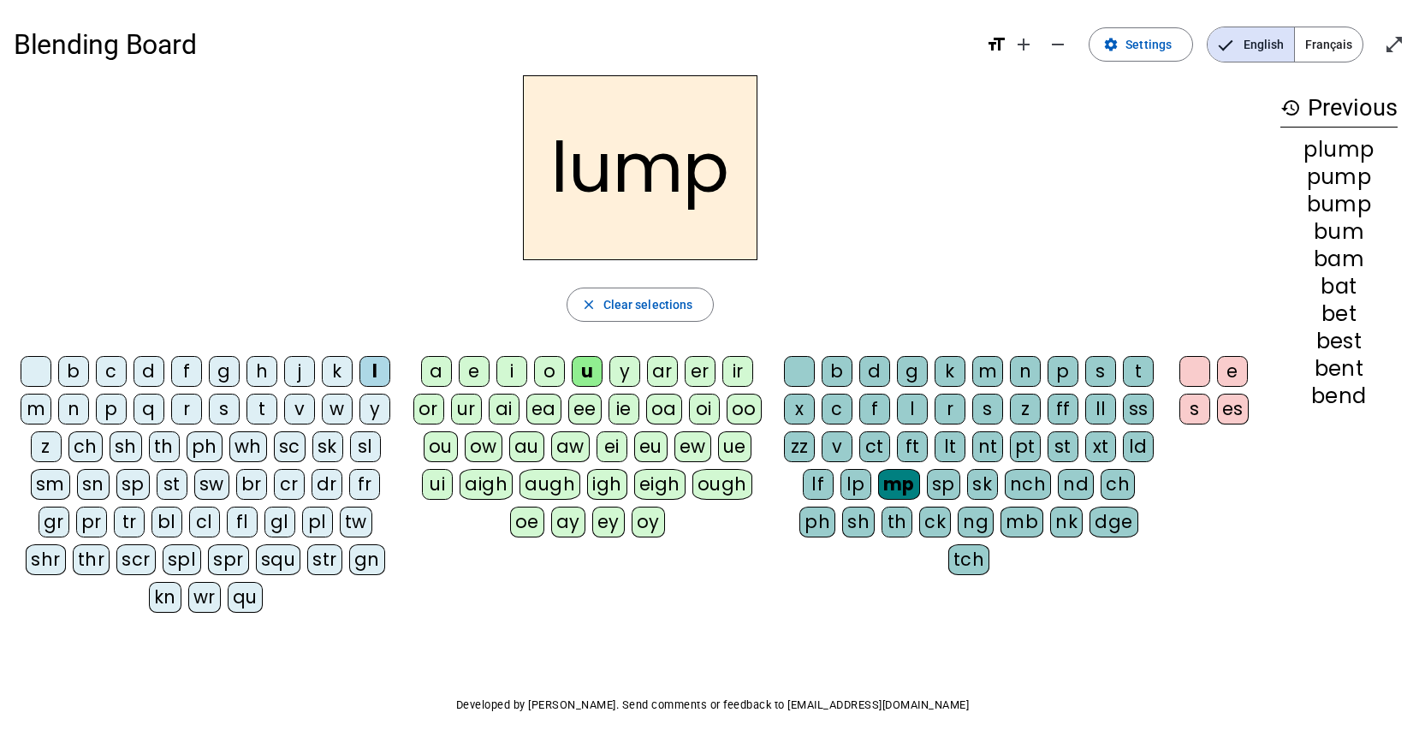
click at [510, 370] on div "i" at bounding box center [511, 371] width 31 height 31
